Goal: Obtain resource: Download file/media

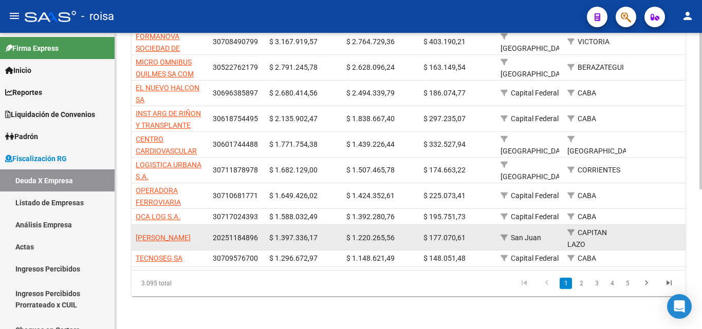
scroll to position [265, 0]
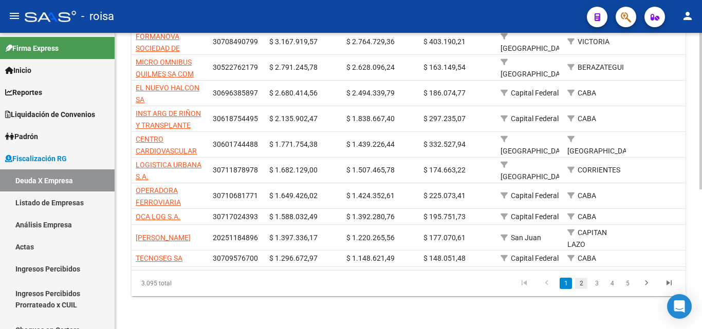
click at [582, 283] on link "2" at bounding box center [581, 283] width 12 height 11
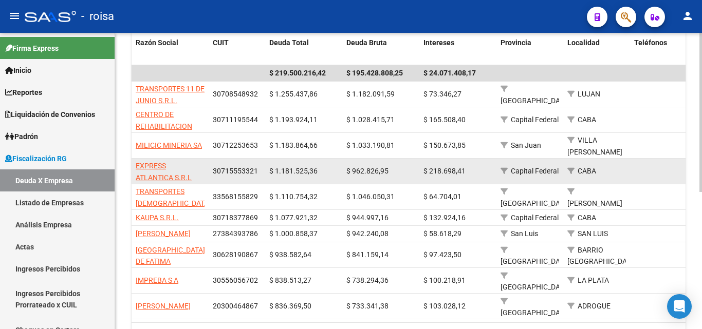
scroll to position [256, 0]
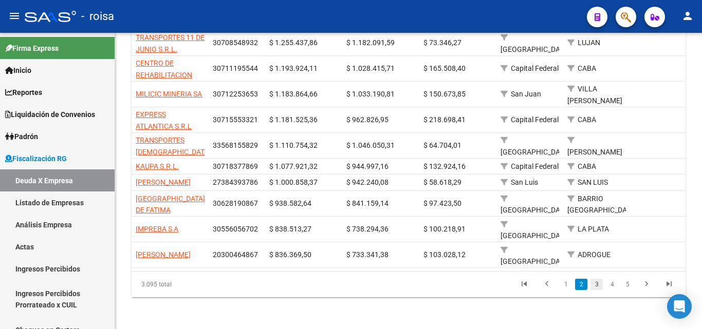
click at [595, 281] on link "3" at bounding box center [596, 284] width 12 height 11
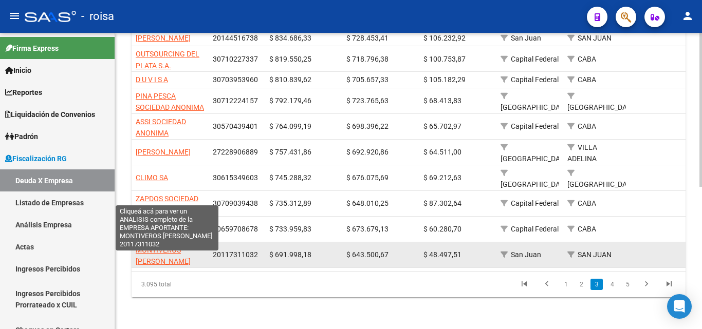
click at [159, 259] on span "MONTIVEROS [PERSON_NAME]" at bounding box center [163, 256] width 55 height 20
type textarea "20117311032"
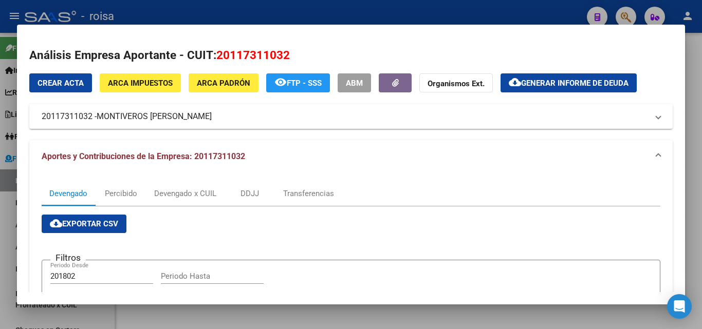
click at [7, 209] on div at bounding box center [351, 164] width 702 height 329
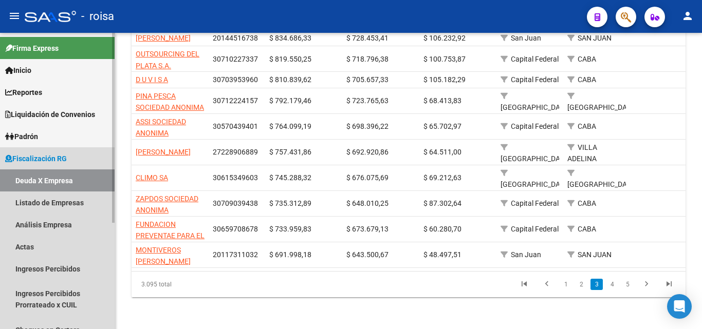
click at [55, 183] on link "Deuda X Empresa" at bounding box center [57, 180] width 115 height 22
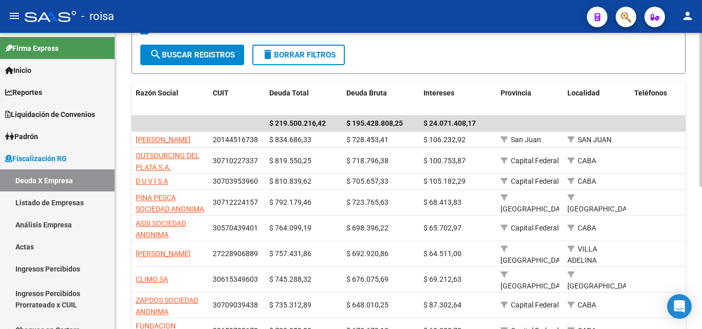
scroll to position [0, 0]
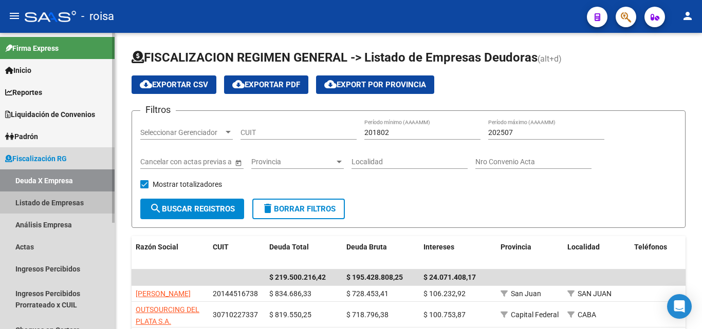
drag, startPoint x: 67, startPoint y: 203, endPoint x: 101, endPoint y: 206, distance: 34.0
click at [66, 203] on link "Listado de Empresas" at bounding box center [57, 203] width 115 height 22
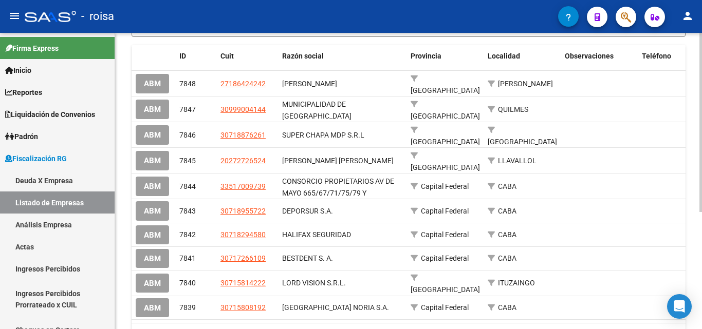
scroll to position [194, 0]
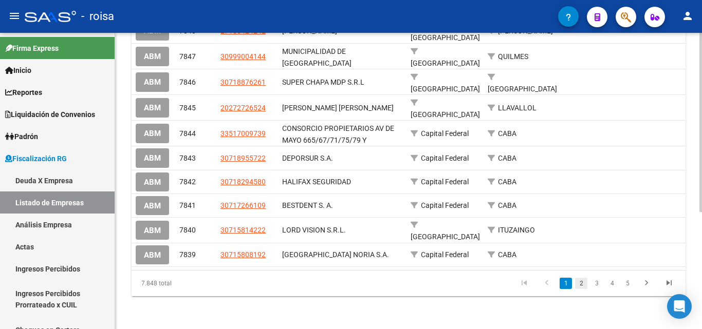
click at [581, 283] on link "2" at bounding box center [581, 283] width 12 height 11
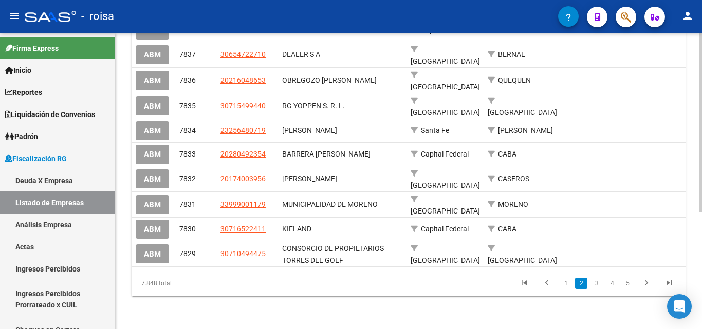
scroll to position [192, 0]
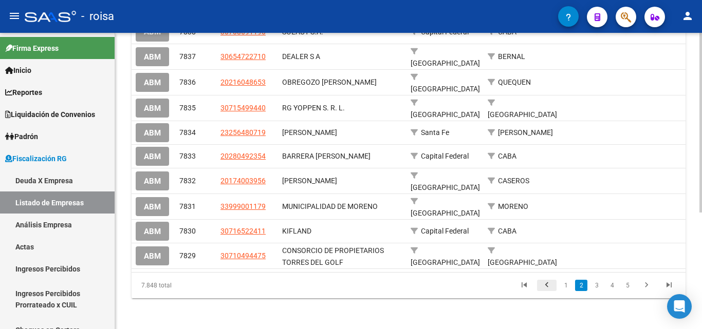
click at [547, 284] on icon "go to previous page" at bounding box center [546, 286] width 13 height 12
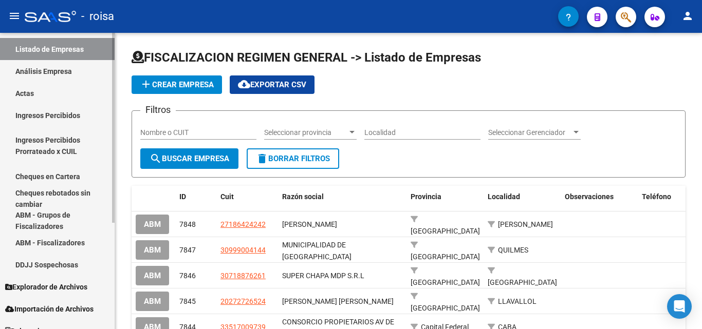
scroll to position [154, 0]
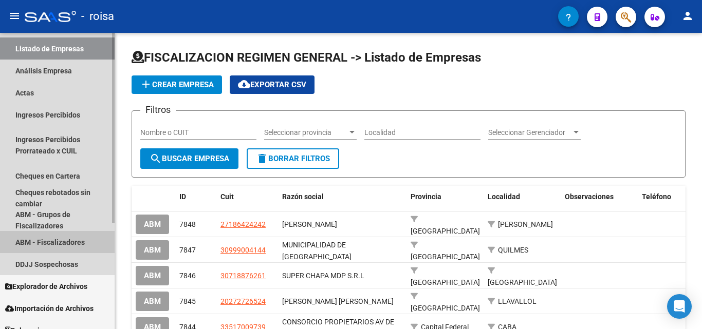
click at [60, 244] on link "ABM - Fiscalizadores" at bounding box center [57, 242] width 115 height 22
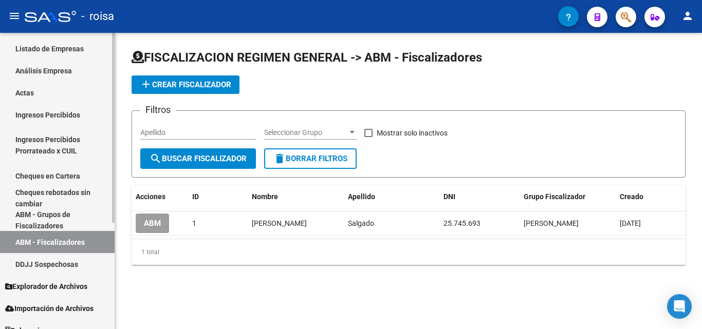
click at [36, 219] on link "ABM - Grupos de Fiscalizadores" at bounding box center [57, 220] width 115 height 22
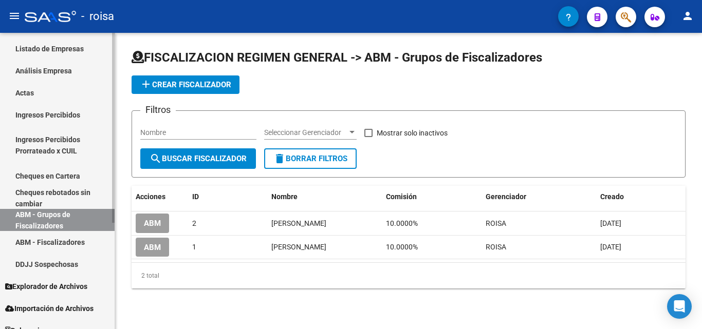
click at [67, 243] on link "ABM - Fiscalizadores" at bounding box center [57, 242] width 115 height 22
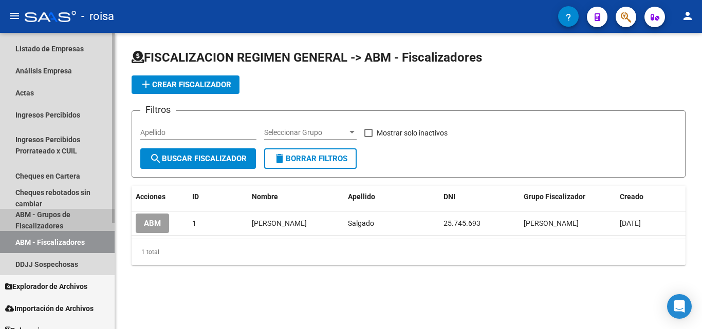
click at [56, 218] on link "ABM - Grupos de Fiscalizadores" at bounding box center [57, 220] width 115 height 22
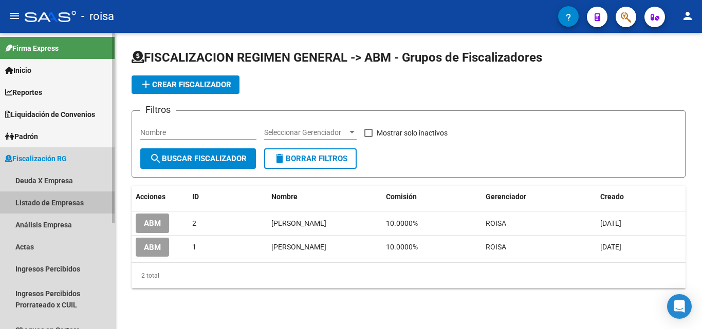
click at [56, 201] on link "Listado de Empresas" at bounding box center [57, 203] width 115 height 22
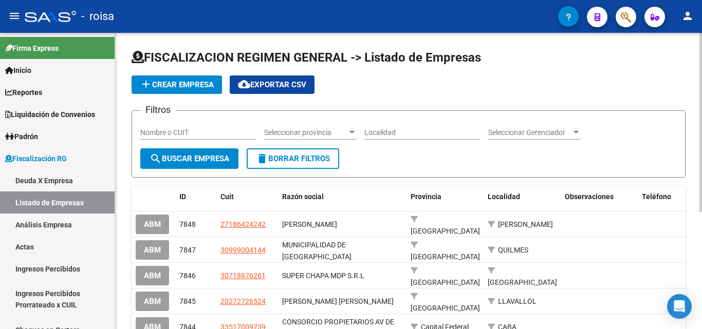
click at [274, 85] on span "cloud_download Exportar CSV" at bounding box center [272, 84] width 68 height 9
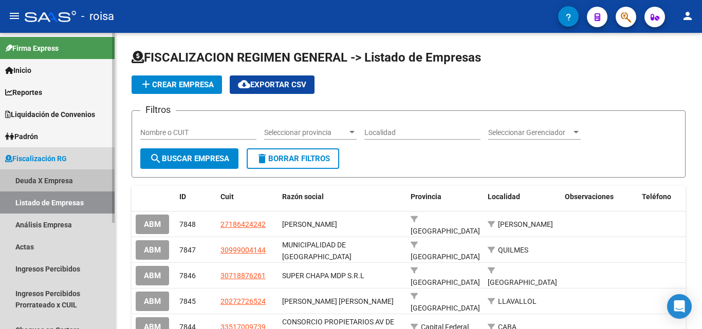
click at [58, 179] on link "Deuda X Empresa" at bounding box center [57, 180] width 115 height 22
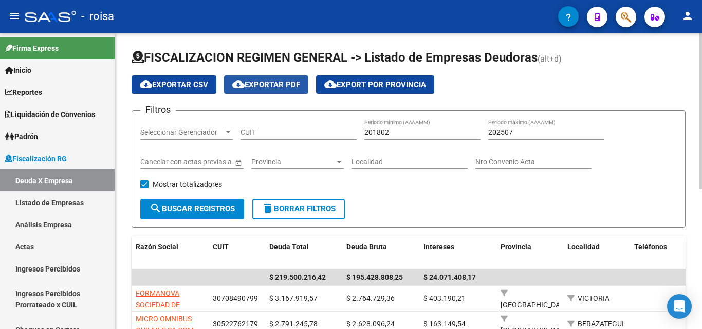
click at [288, 86] on span "cloud_download Exportar PDF" at bounding box center [266, 84] width 68 height 9
click at [399, 131] on input "201802" at bounding box center [422, 132] width 116 height 9
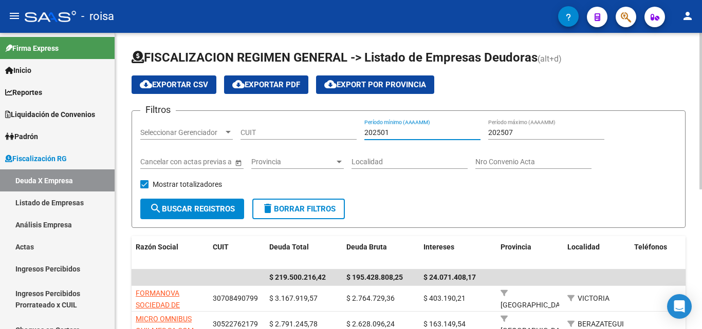
type input "202501"
click at [188, 212] on span "search Buscar Registros" at bounding box center [191, 208] width 85 height 9
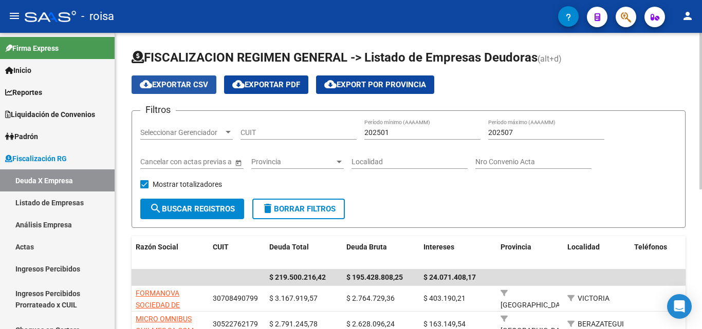
click at [174, 87] on span "cloud_download Exportar CSV" at bounding box center [174, 84] width 68 height 9
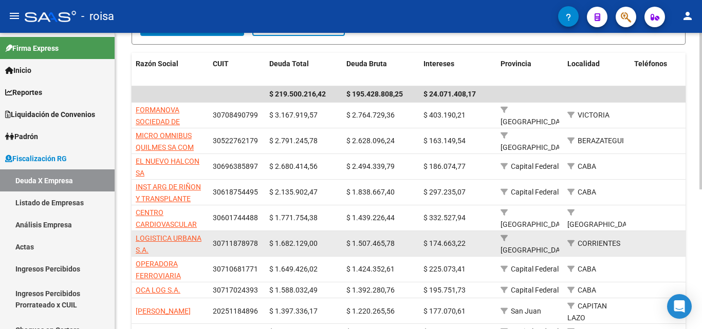
scroll to position [205, 0]
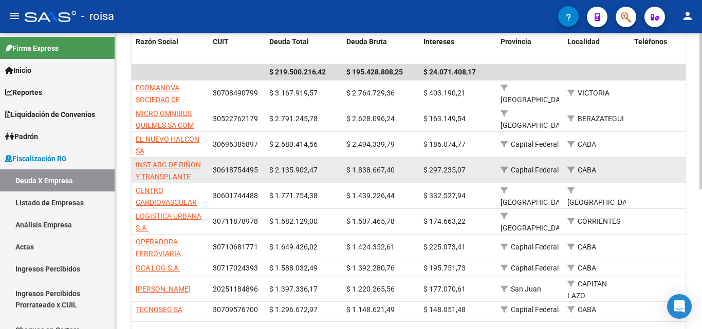
drag, startPoint x: 213, startPoint y: 169, endPoint x: 256, endPoint y: 168, distance: 43.7
click at [256, 168] on span "30618754495" at bounding box center [235, 170] width 45 height 8
copy span "30618754495"
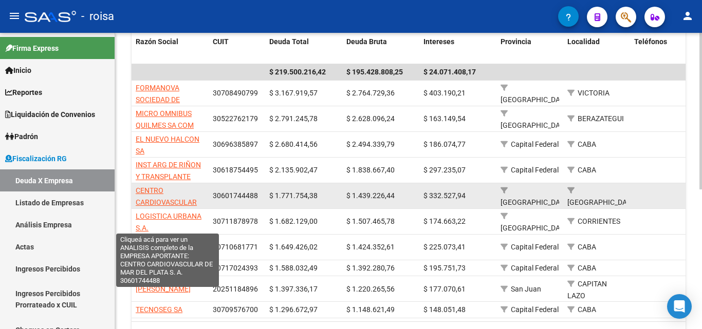
click at [161, 198] on span "CENTRO CARDIOVASCULAR DE [GEOGRAPHIC_DATA] S. A." at bounding box center [170, 213] width 69 height 55
type textarea "30601744488"
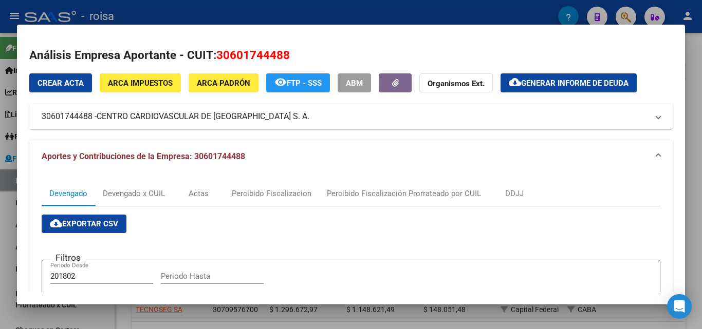
drag, startPoint x: 39, startPoint y: 117, endPoint x: 91, endPoint y: 119, distance: 52.4
click at [91, 119] on mat-expansion-panel-header "30601744488 - CENTRO CARDIOVASCULAR DE [GEOGRAPHIC_DATA] S. A." at bounding box center [350, 116] width 643 height 25
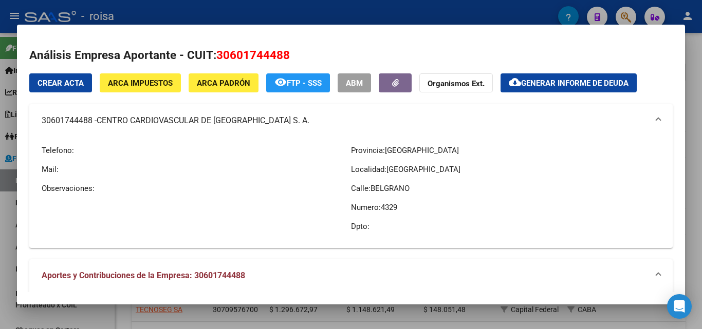
copy mat-panel-title "30601744488"
